Goal: Information Seeking & Learning: Learn about a topic

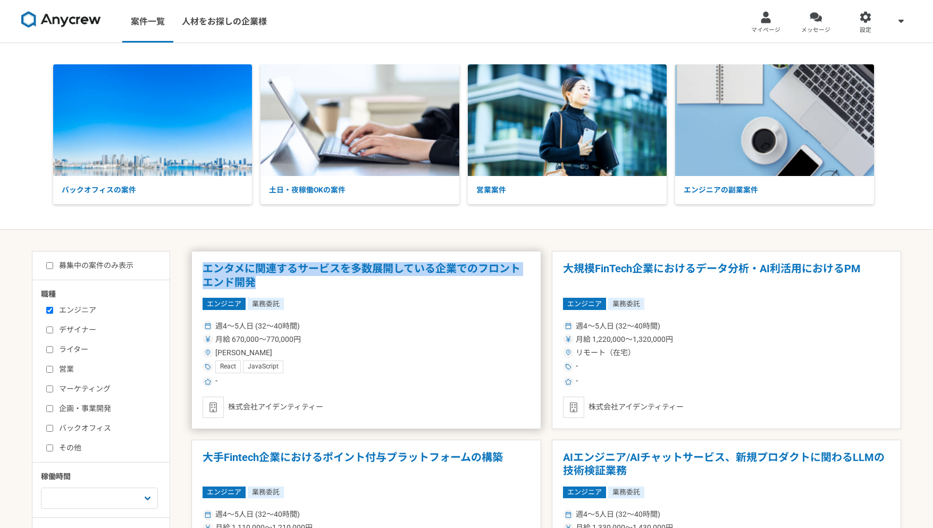
drag, startPoint x: 189, startPoint y: 267, endPoint x: 281, endPoint y: 276, distance: 92.4
copy h1 "エンタメに関連するサービスを多数展開している企業でのフロントエンド開発"
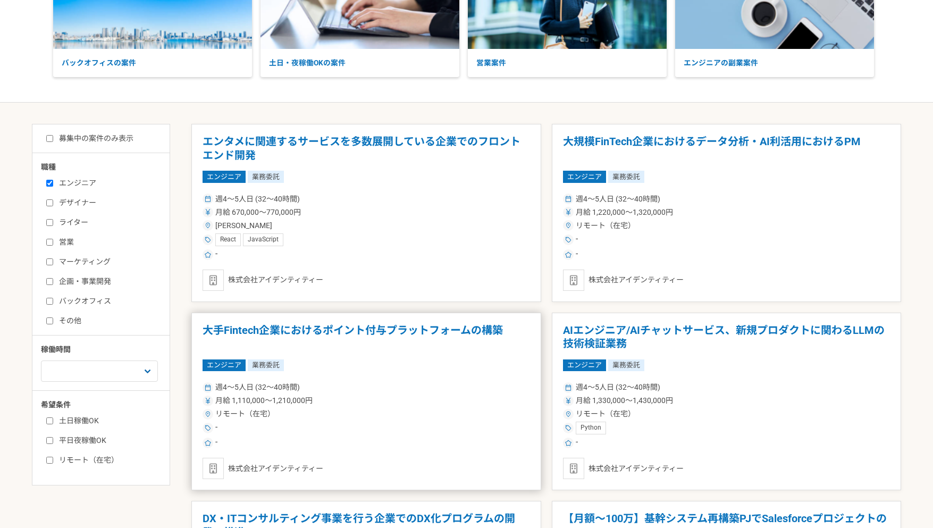
scroll to position [109, 0]
